Goal: Task Accomplishment & Management: Complete application form

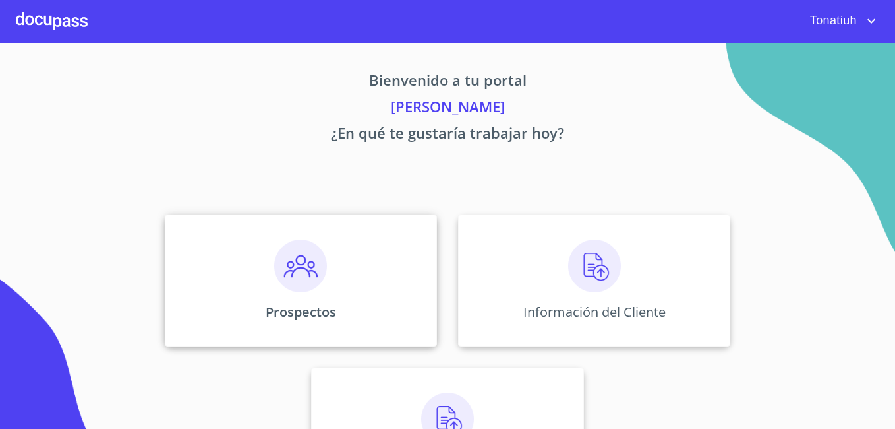
click at [357, 311] on div "Prospectos" at bounding box center [301, 280] width 272 height 132
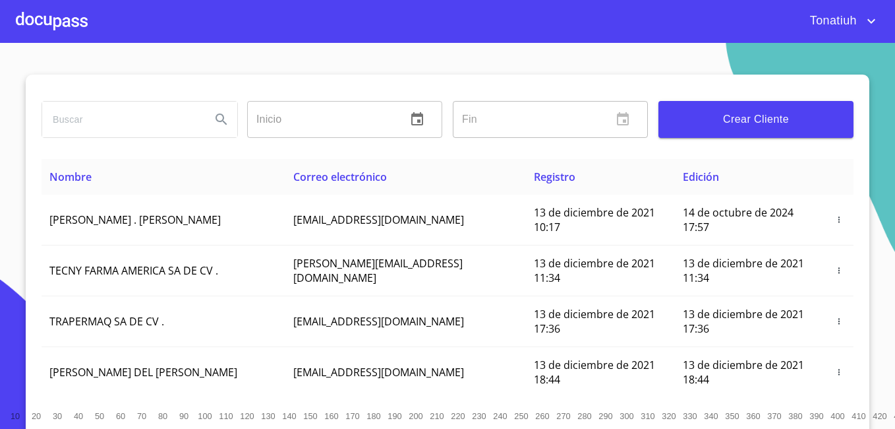
click at [763, 107] on button "Crear Cliente" at bounding box center [756, 119] width 195 height 37
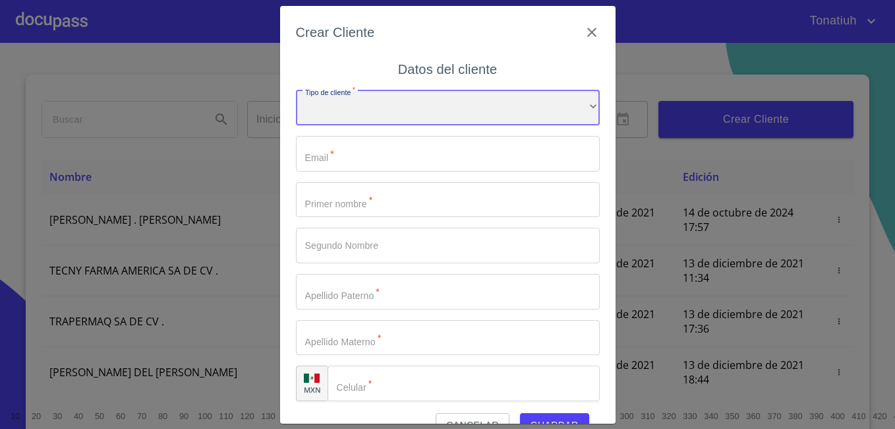
click at [421, 104] on div "​" at bounding box center [448, 108] width 304 height 36
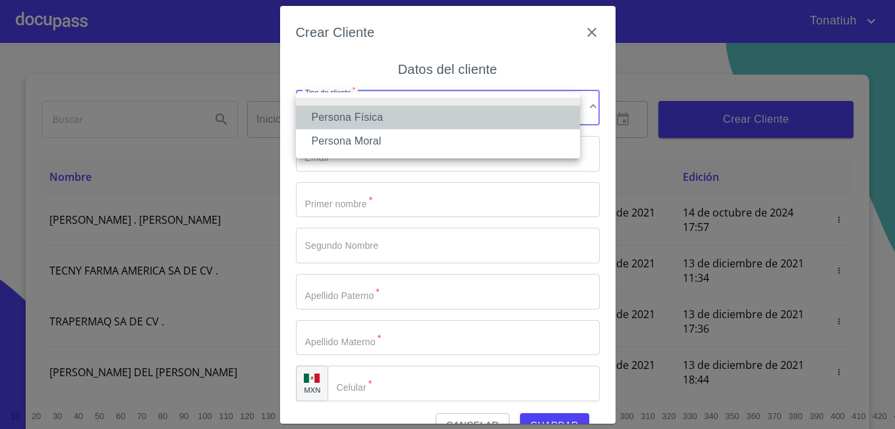
click at [441, 116] on li "Persona Física" at bounding box center [438, 117] width 284 height 24
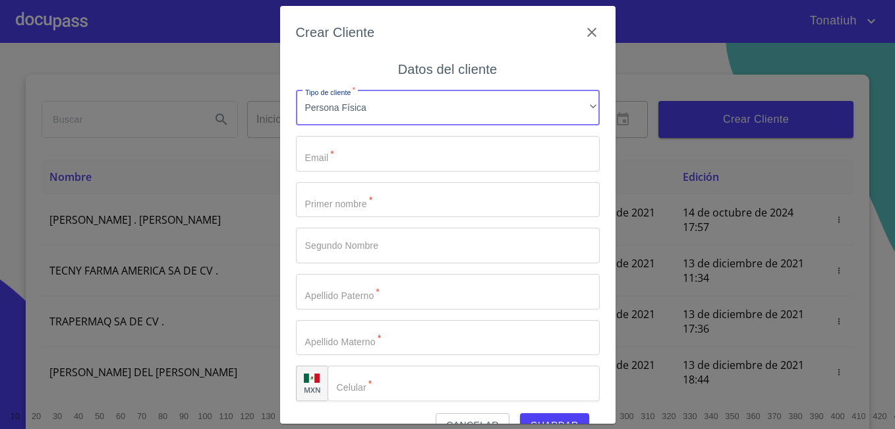
click at [376, 167] on input "Tipo de cliente   *" at bounding box center [448, 154] width 304 height 36
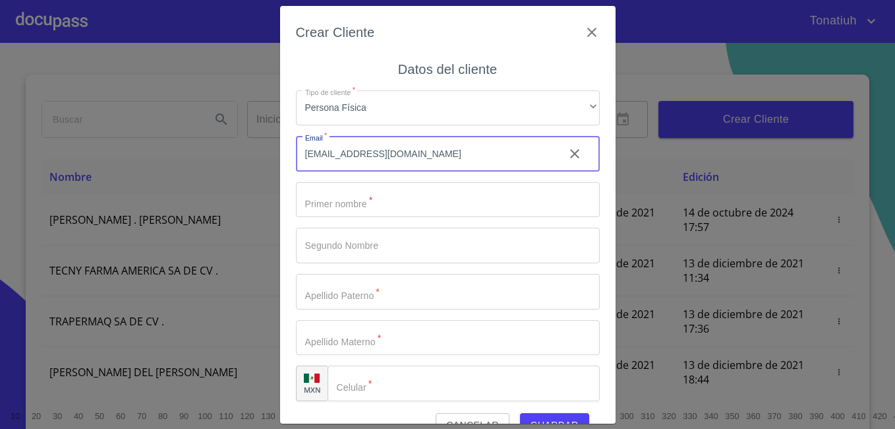
type input "[EMAIL_ADDRESS][DOMAIN_NAME]"
click at [394, 201] on input "Tipo de cliente   *" at bounding box center [448, 200] width 304 height 36
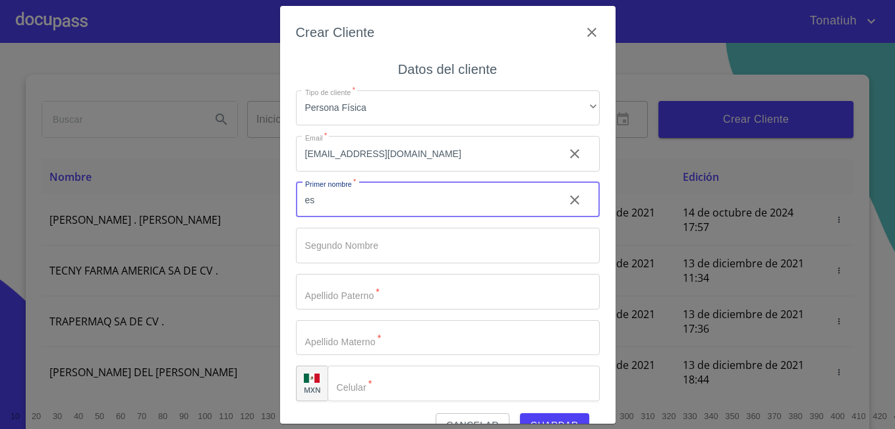
type input "e"
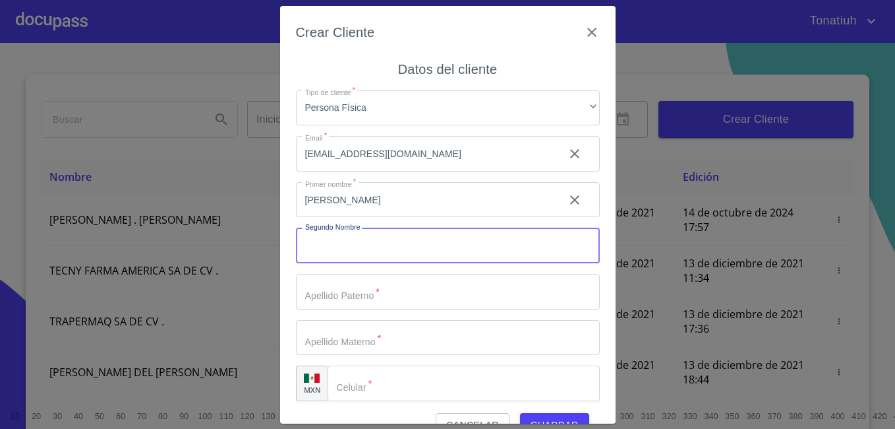
click at [359, 201] on input "[PERSON_NAME]" at bounding box center [425, 200] width 258 height 36
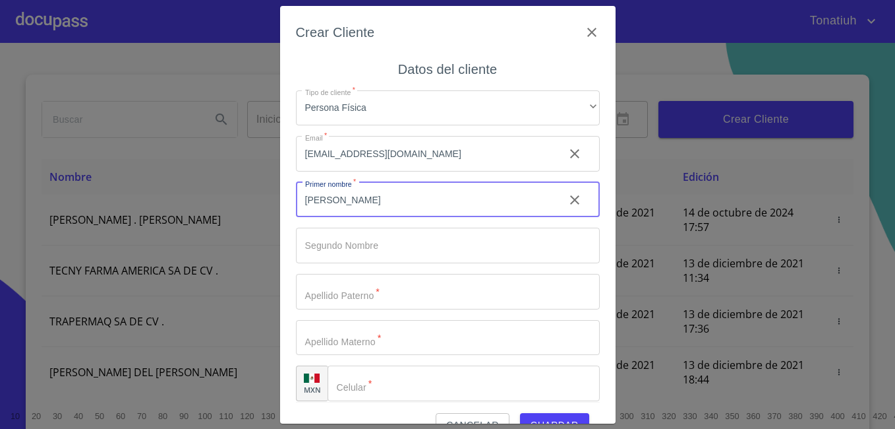
click at [359, 201] on input "[PERSON_NAME]" at bounding box center [425, 200] width 258 height 36
type input "[PERSON_NAME]"
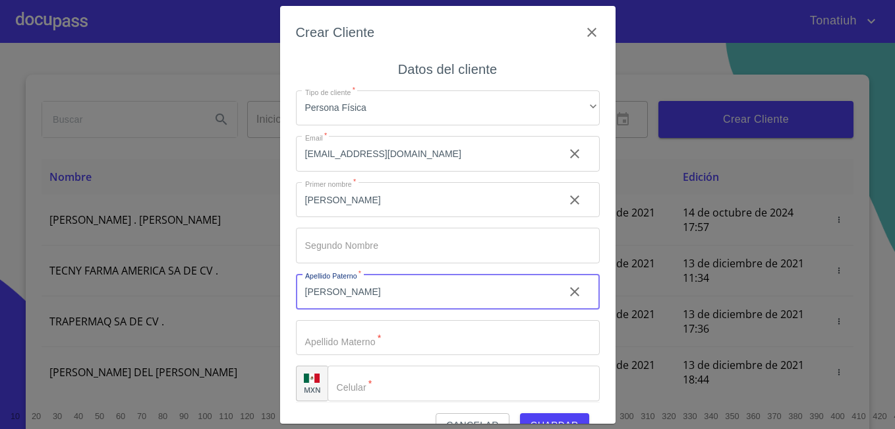
type input "[PERSON_NAME]"
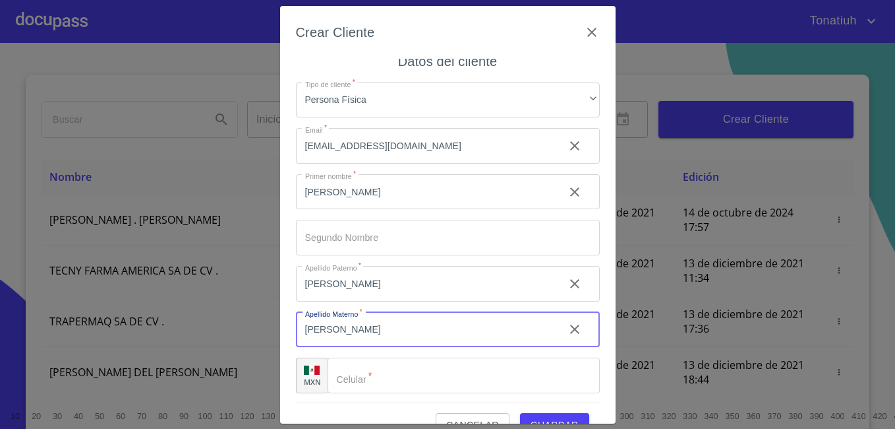
scroll to position [10, 0]
type input "[PERSON_NAME]"
click at [357, 371] on div "​" at bounding box center [464, 373] width 272 height 36
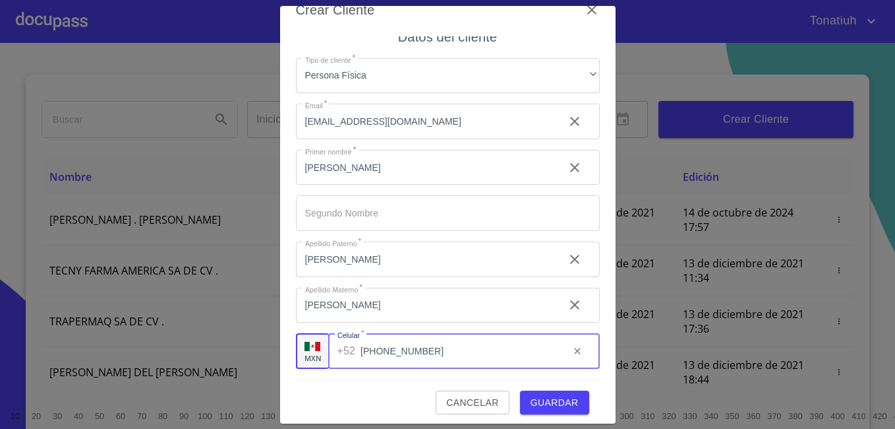
scroll to position [29, 0]
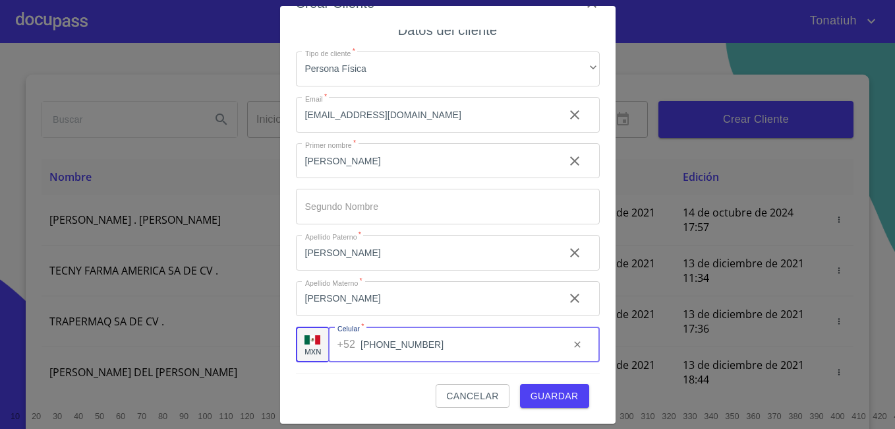
type input "[PHONE_NUMBER]"
click at [541, 395] on span "Guardar" at bounding box center [555, 396] width 48 height 16
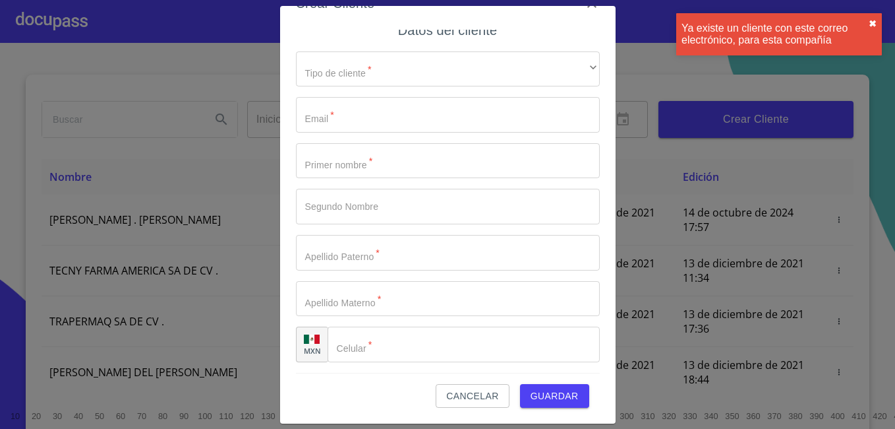
click at [872, 22] on button "✖︎" at bounding box center [873, 23] width 8 height 11
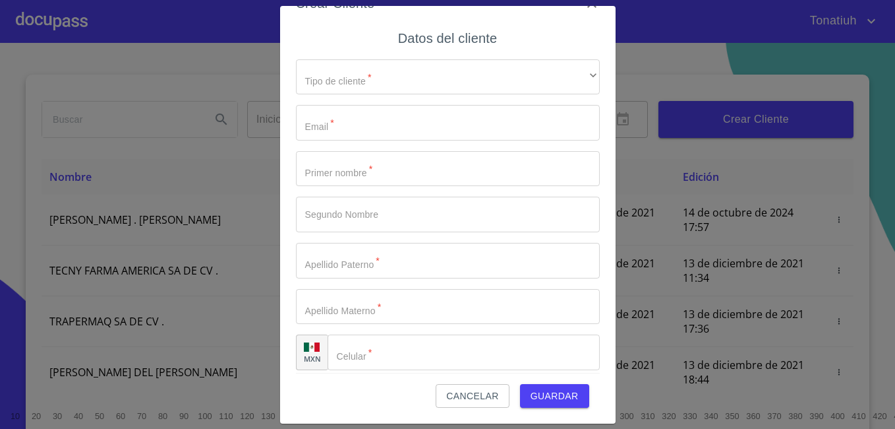
scroll to position [0, 0]
click at [584, 7] on icon "button" at bounding box center [592, 3] width 16 height 16
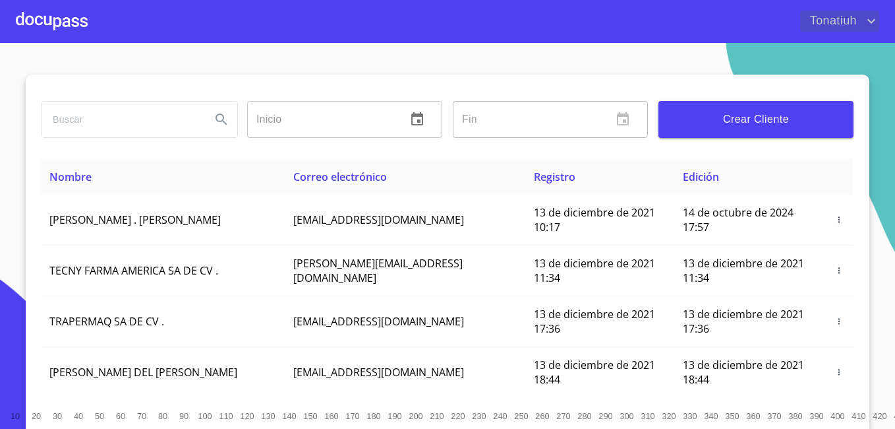
click at [860, 13] on span "Tonatiuh" at bounding box center [831, 21] width 63 height 21
click at [857, 34] on li "Salir" at bounding box center [858, 28] width 43 height 24
